Goal: Find specific page/section: Find specific page/section

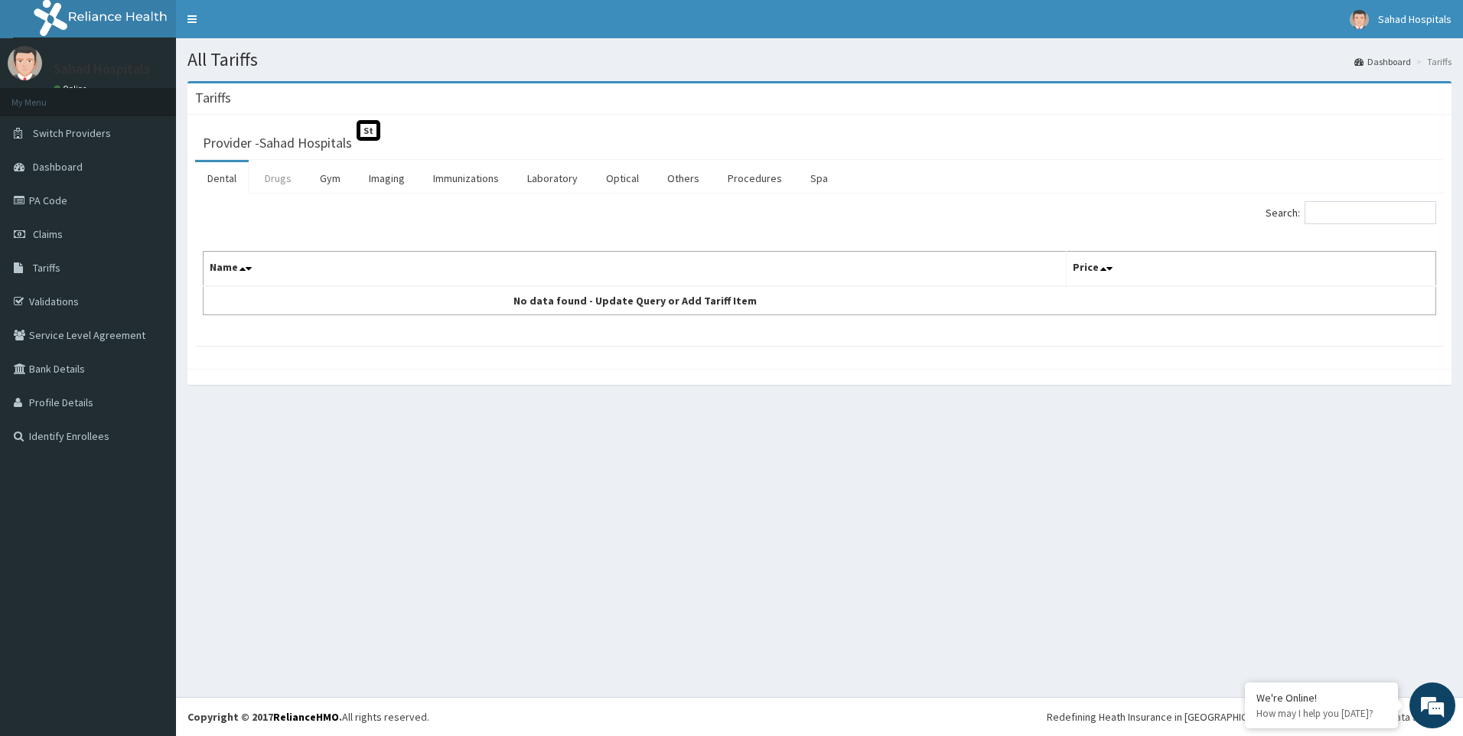
click at [292, 180] on link "Drugs" at bounding box center [278, 178] width 51 height 32
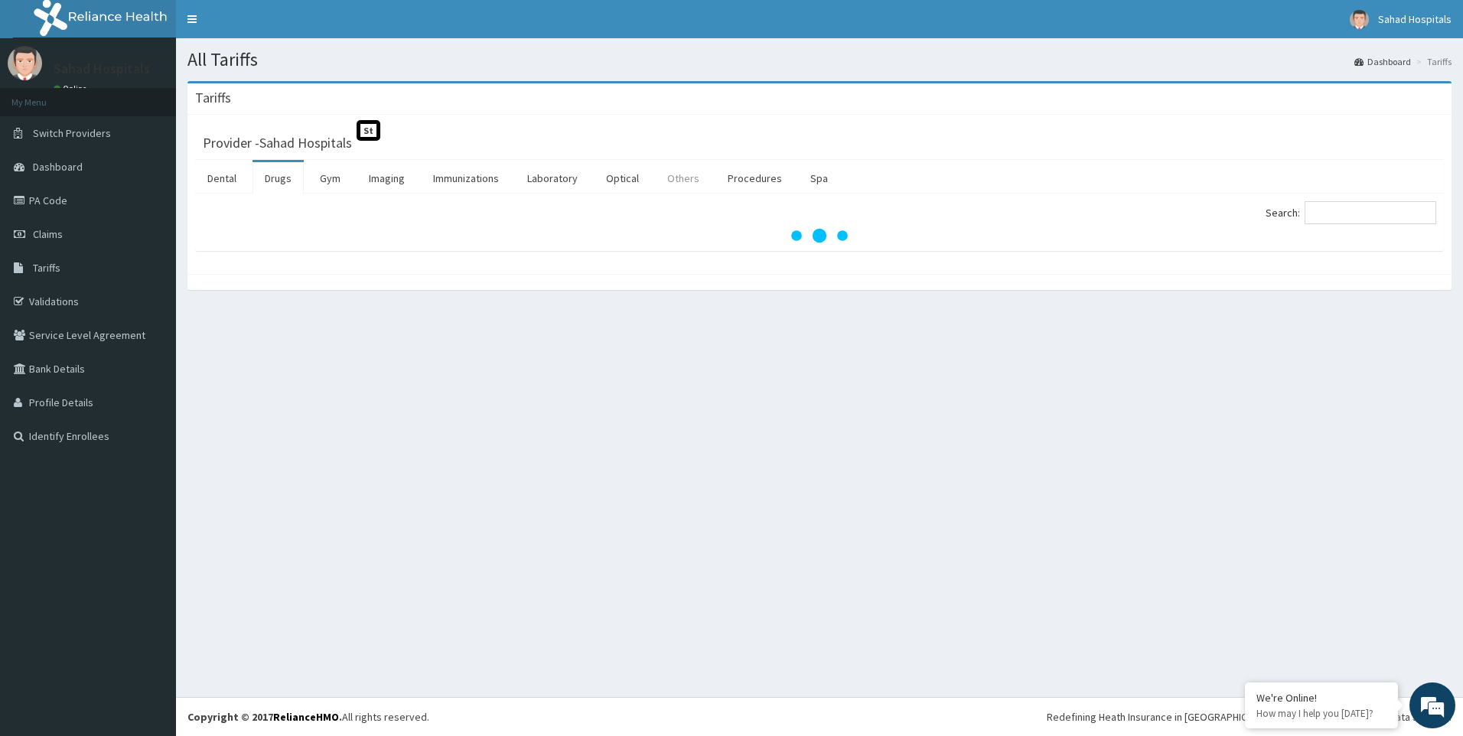
click at [673, 183] on link "Others" at bounding box center [683, 178] width 57 height 32
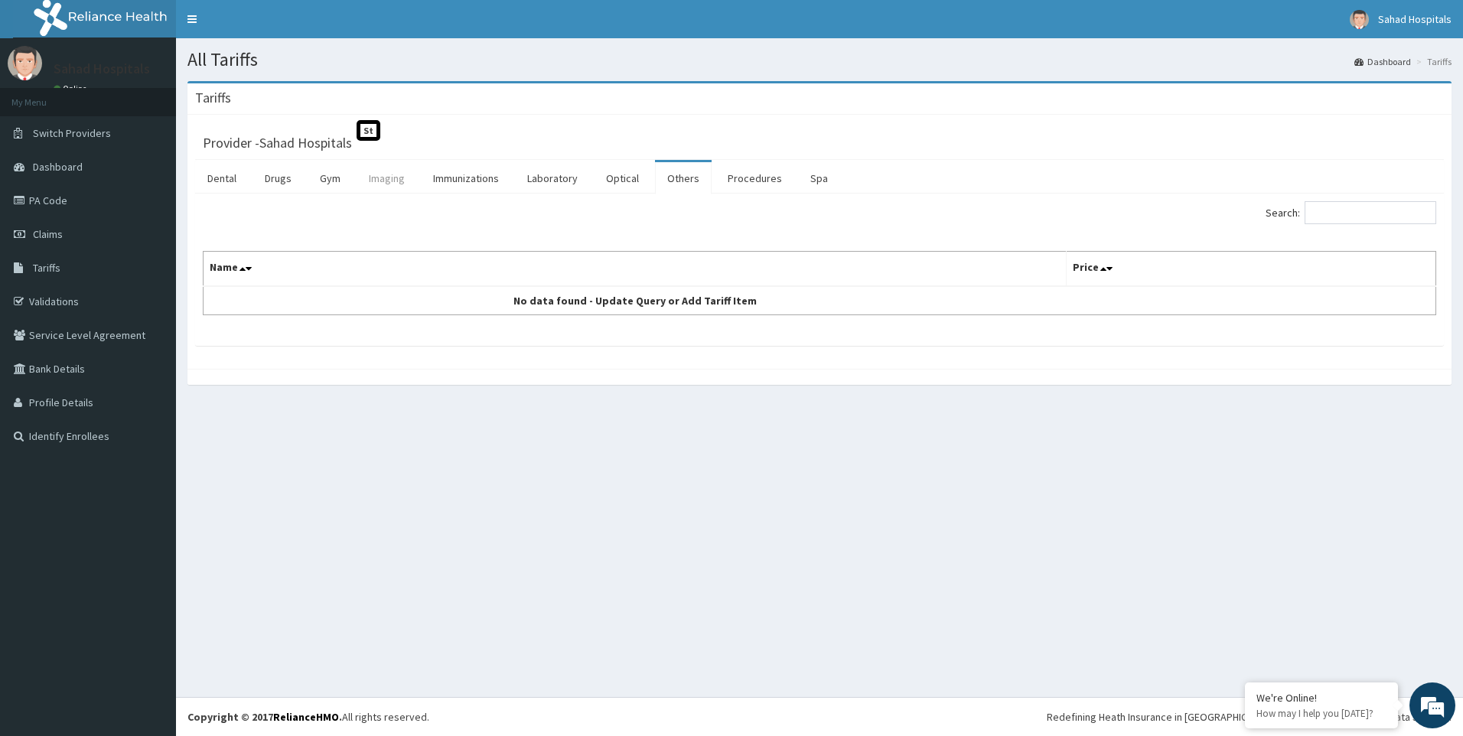
click at [397, 174] on link "Imaging" at bounding box center [387, 178] width 60 height 32
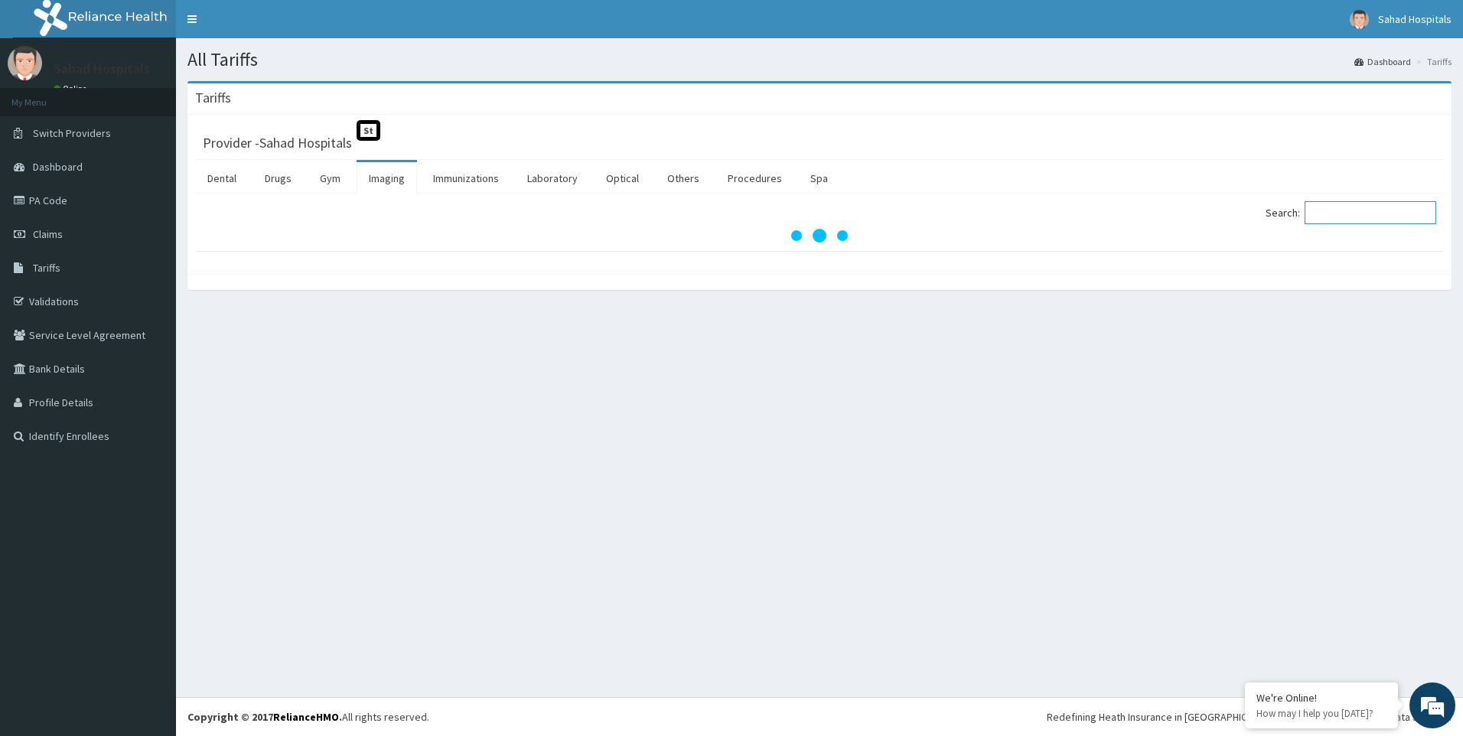
click at [1365, 217] on input "Search:" at bounding box center [1371, 212] width 132 height 23
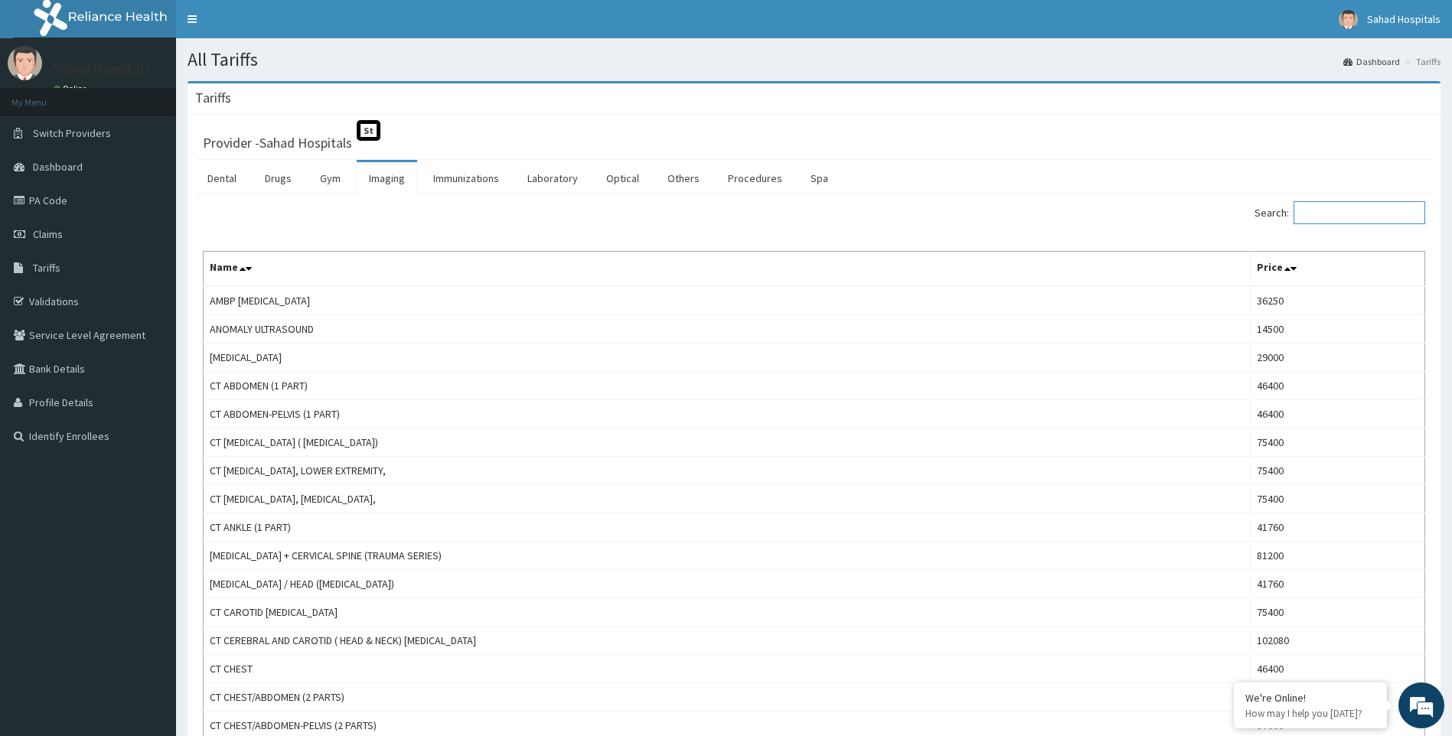
click at [1332, 216] on input "Search:" at bounding box center [1359, 212] width 132 height 23
click at [736, 179] on link "Procedures" at bounding box center [755, 178] width 79 height 32
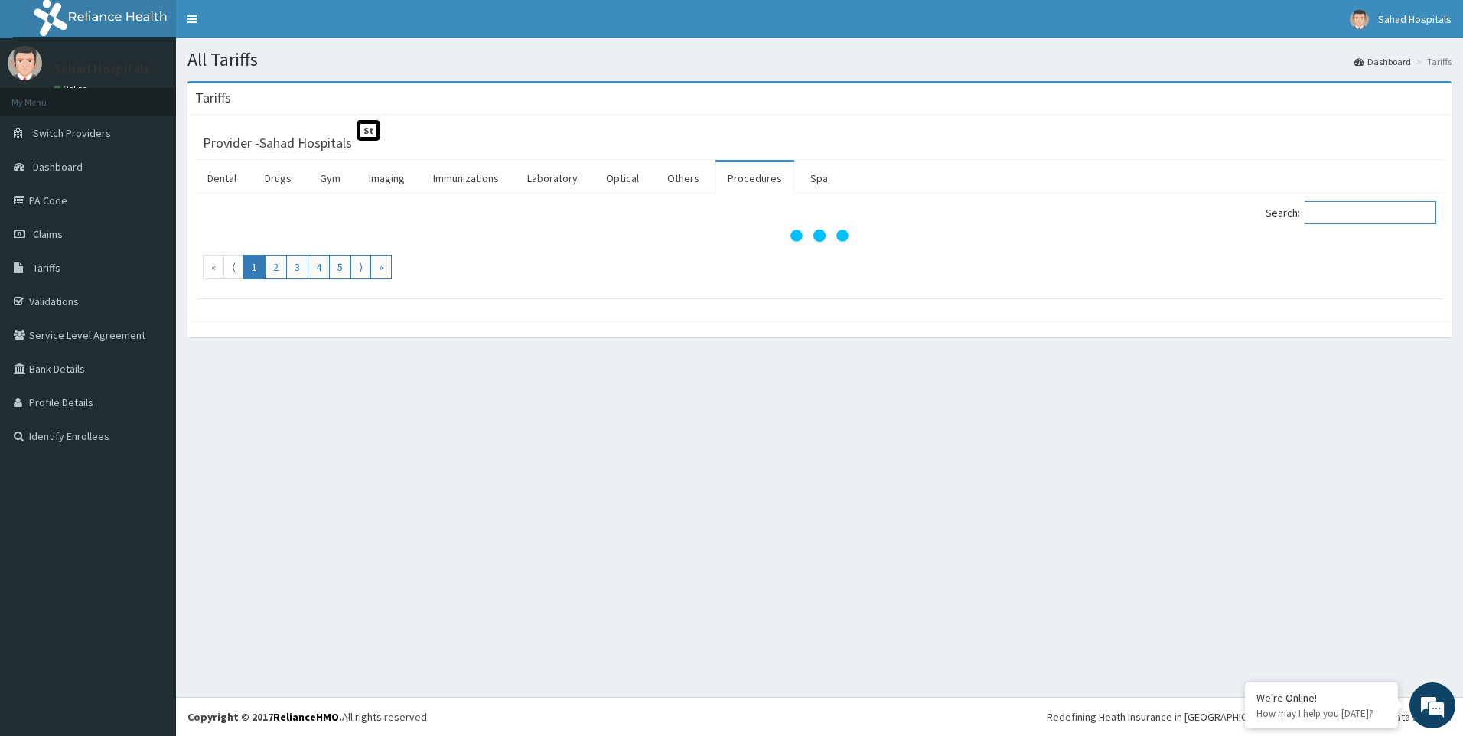
click at [1355, 215] on input "Search:" at bounding box center [1371, 212] width 132 height 23
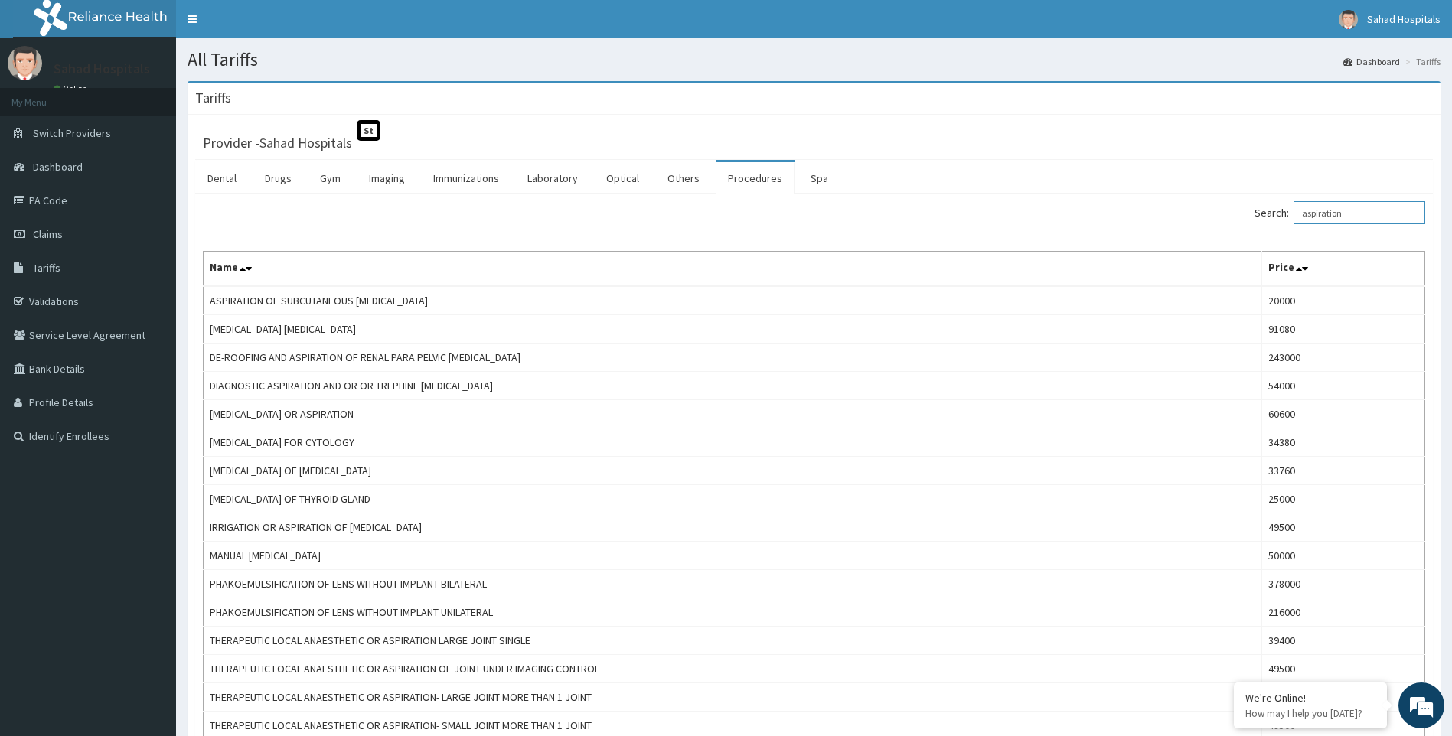
type input "aspiration"
click at [60, 212] on link "PA Code" at bounding box center [88, 201] width 176 height 34
